Goal: Task Accomplishment & Management: Use online tool/utility

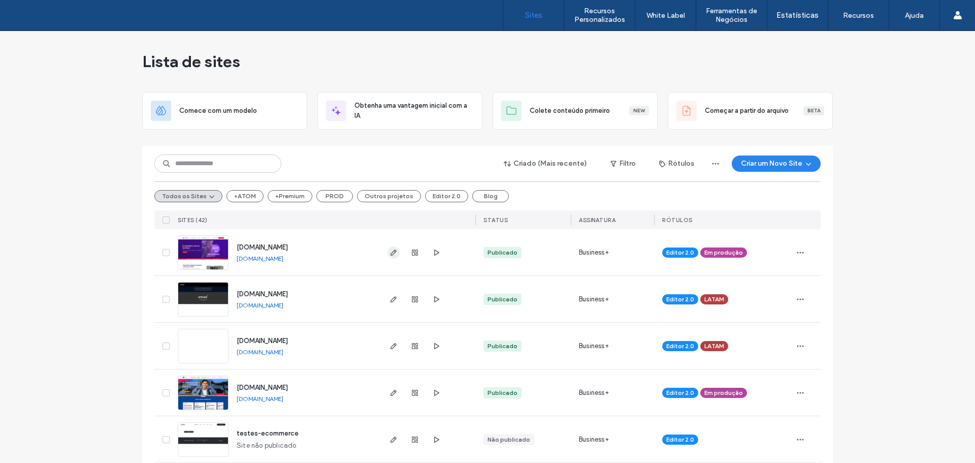
click at [390, 253] on icon "button" at bounding box center [394, 252] width 8 height 8
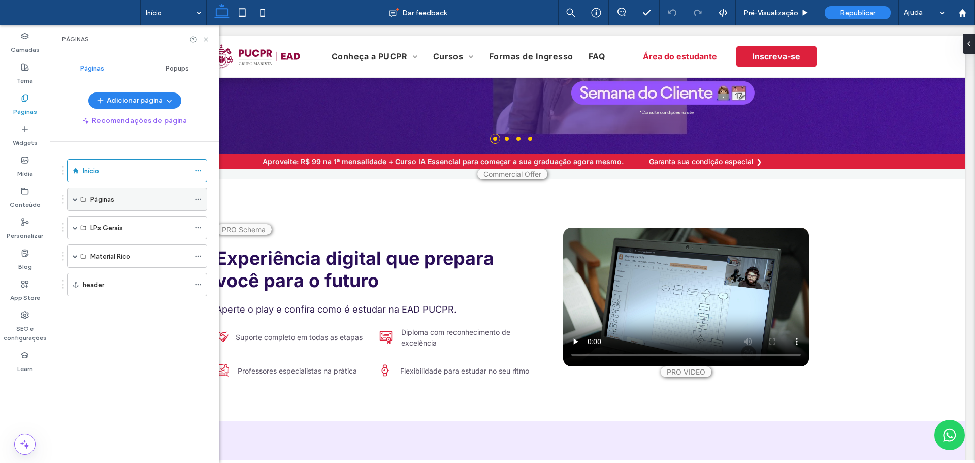
click at [71, 203] on div "Páginas" at bounding box center [137, 198] width 140 height 23
click at [74, 226] on span at bounding box center [75, 227] width 5 height 5
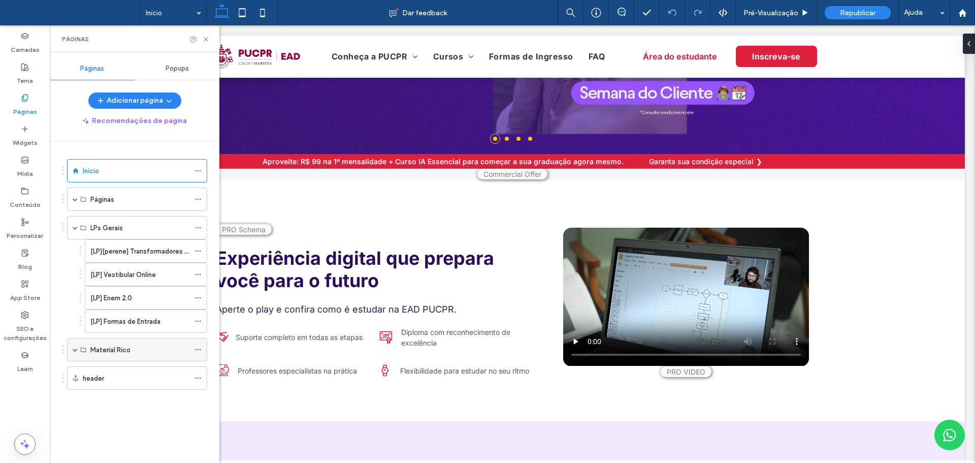
click at [73, 350] on span at bounding box center [75, 349] width 5 height 5
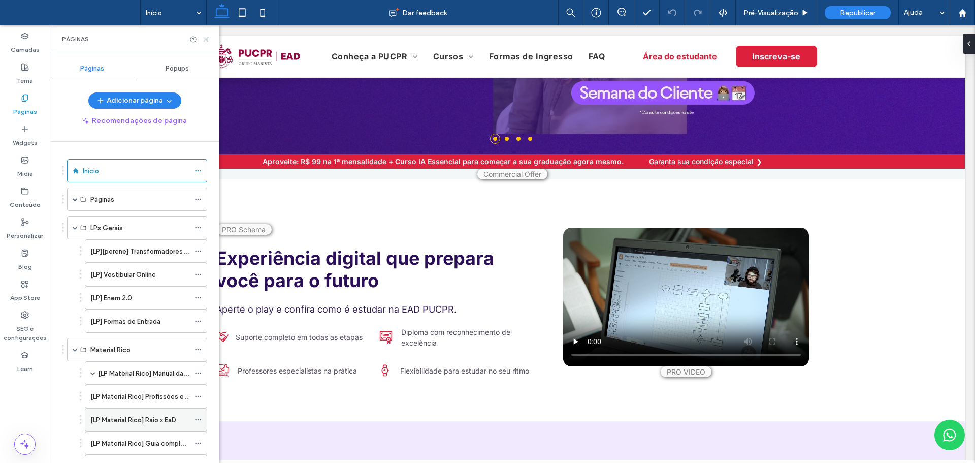
scroll to position [74, 0]
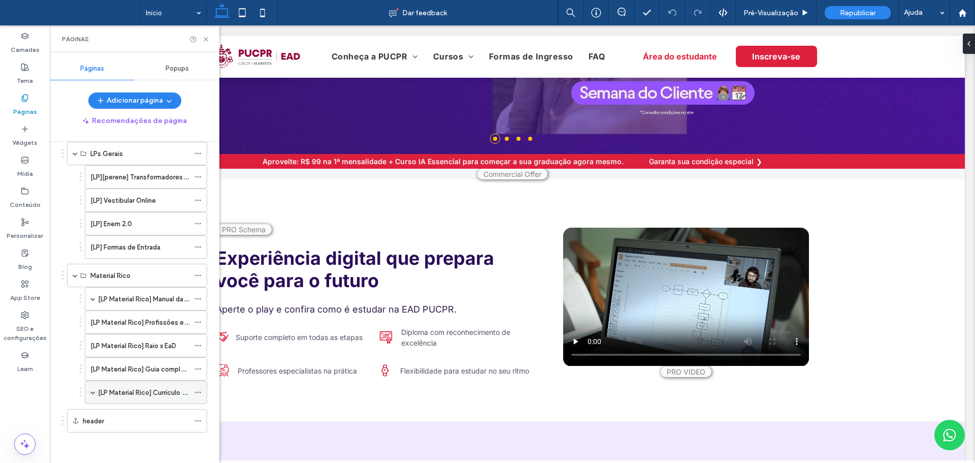
click at [91, 393] on span at bounding box center [92, 392] width 5 height 5
click at [135, 366] on label "[LP Material Rico] Guia completo graduação" at bounding box center [157, 369] width 135 height 18
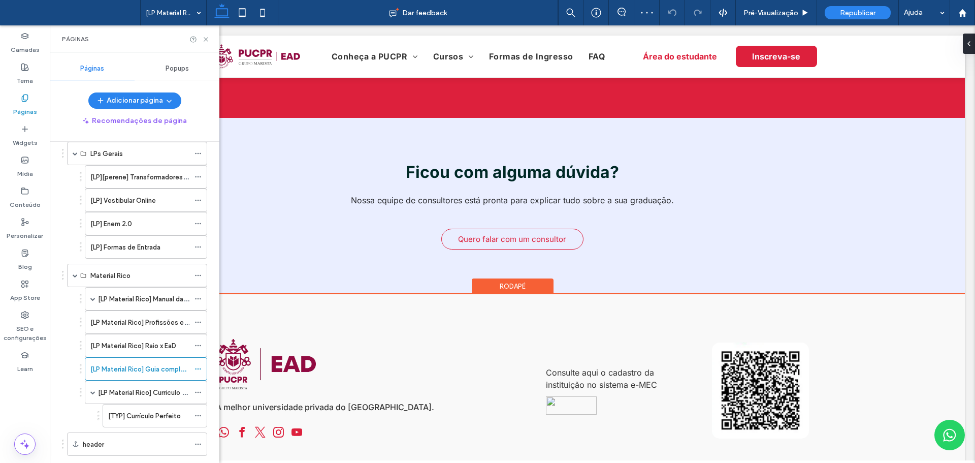
scroll to position [1091, 0]
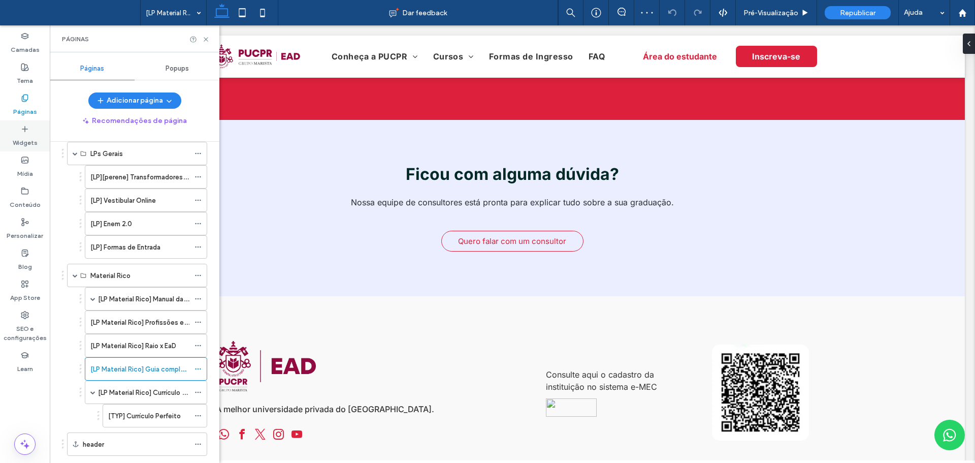
click at [24, 125] on icon at bounding box center [25, 129] width 8 height 8
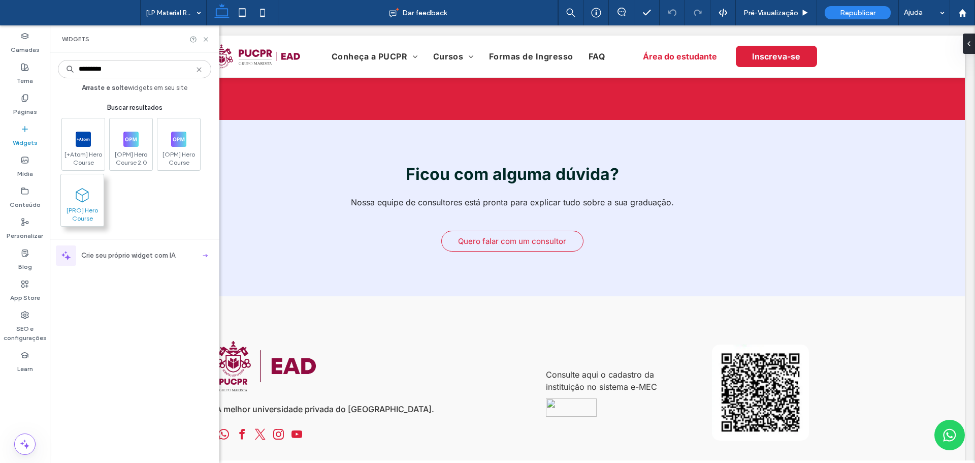
type input "*********"
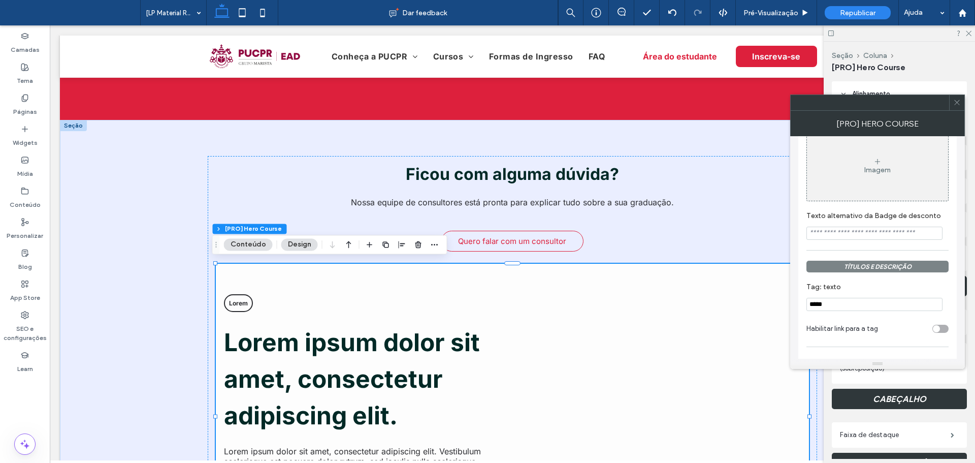
scroll to position [559, 0]
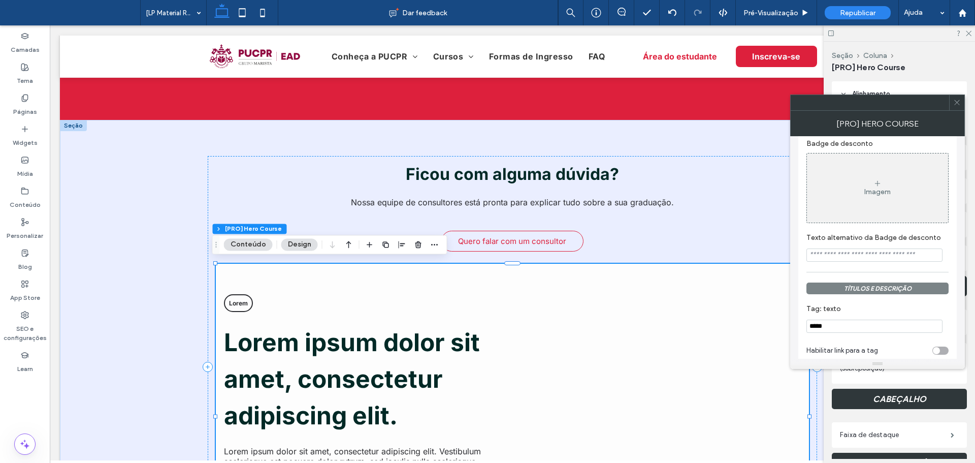
click at [238, 243] on button "Conteúdo" at bounding box center [248, 244] width 49 height 12
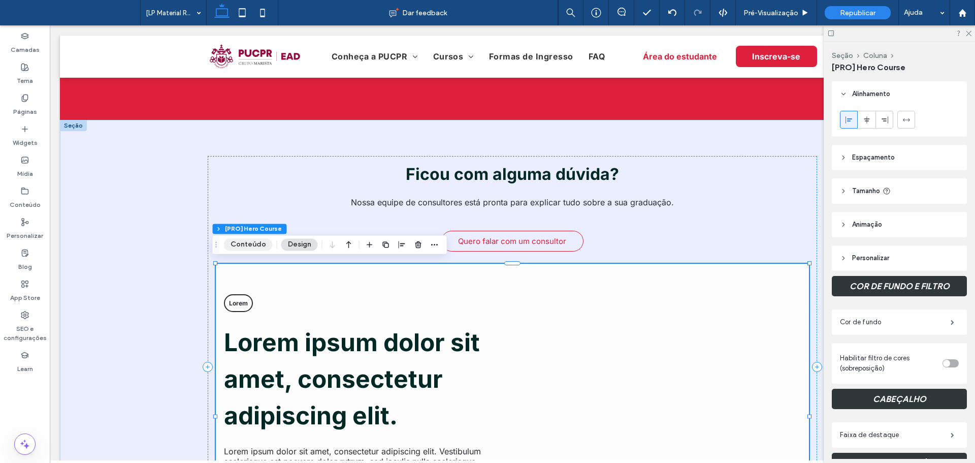
click at [250, 242] on button "Conteúdo" at bounding box center [248, 244] width 49 height 12
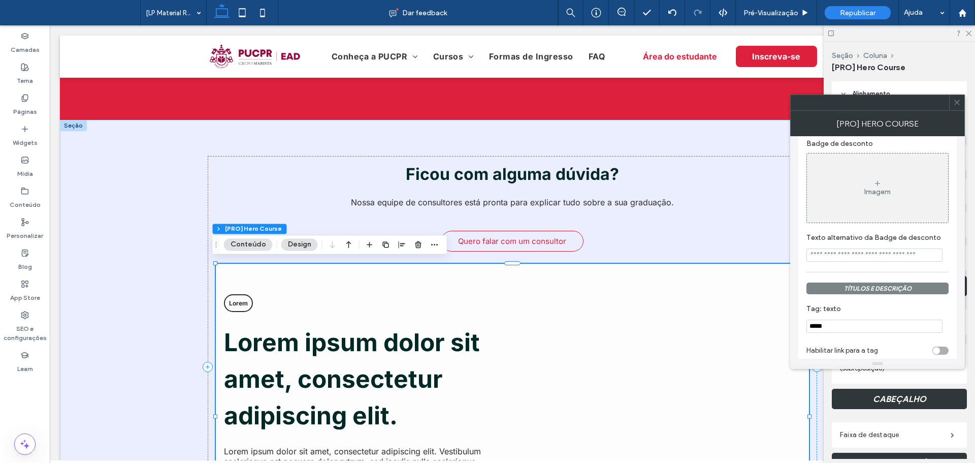
click at [881, 278] on label "TÍTULOS E DESCRIÇÃO" at bounding box center [878, 288] width 142 height 22
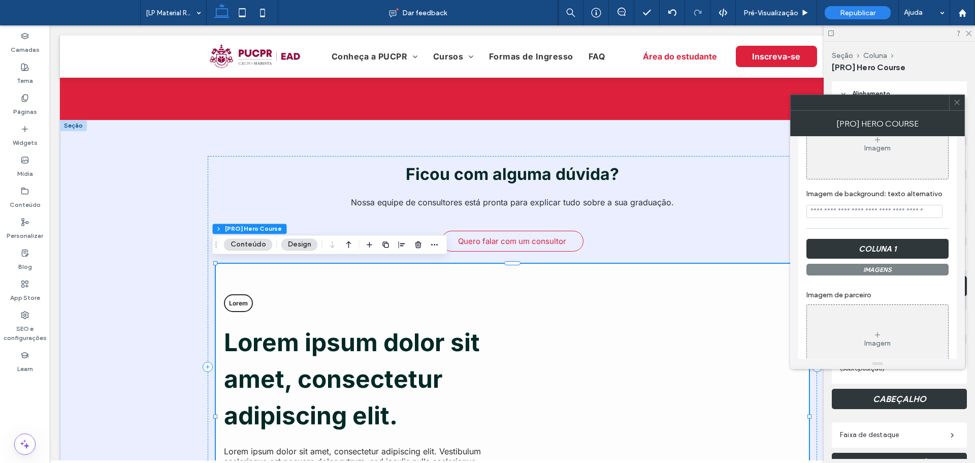
scroll to position [254, 0]
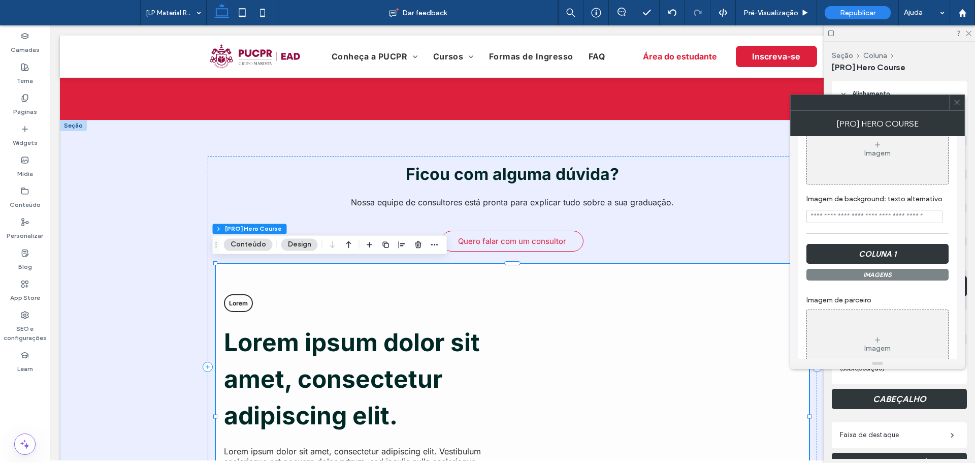
click at [957, 104] on icon at bounding box center [958, 103] width 8 height 8
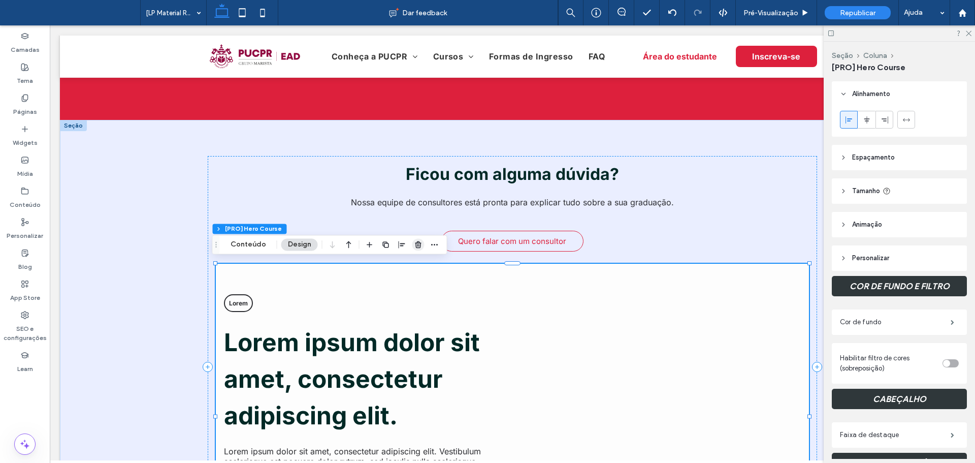
click at [417, 247] on use "button" at bounding box center [418, 244] width 6 height 7
